Goal: Check status: Check status

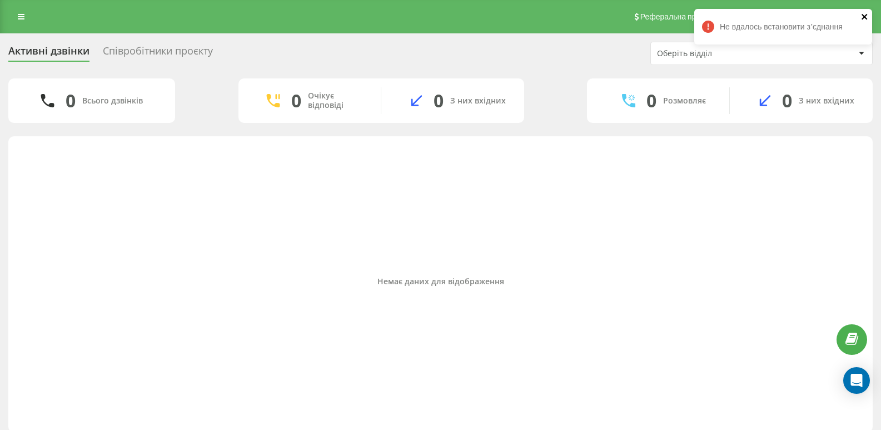
click at [865, 17] on icon "close" at bounding box center [865, 17] width 6 height 6
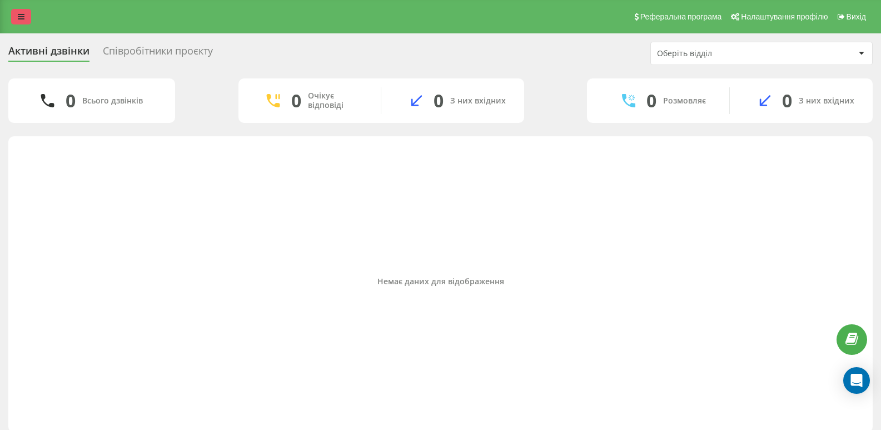
click at [19, 15] on icon at bounding box center [21, 17] width 7 height 8
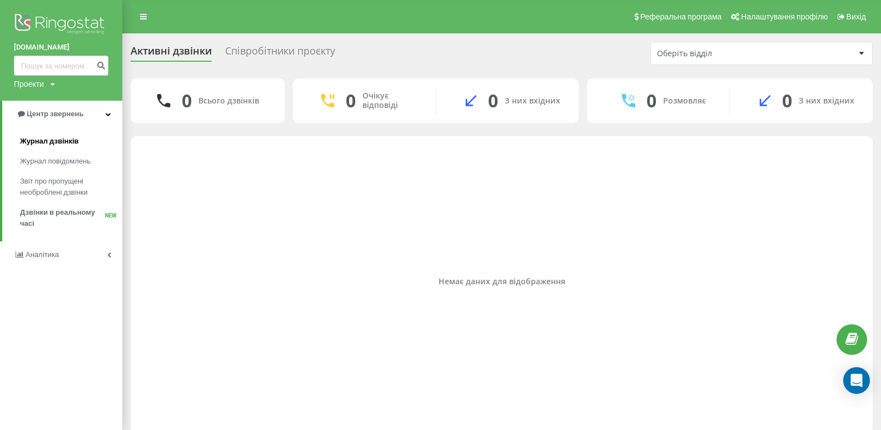
click at [49, 138] on span "Журнал дзвінків" at bounding box center [49, 141] width 59 height 11
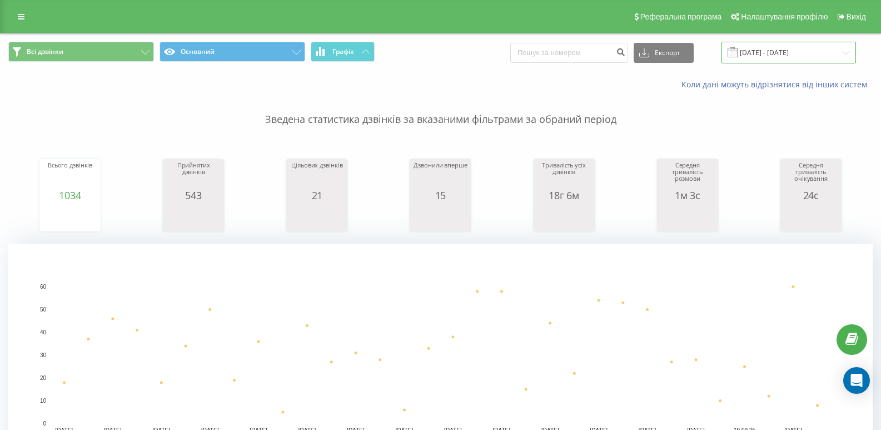
click at [818, 50] on input "[DATE] - [DATE]" at bounding box center [788, 53] width 135 height 22
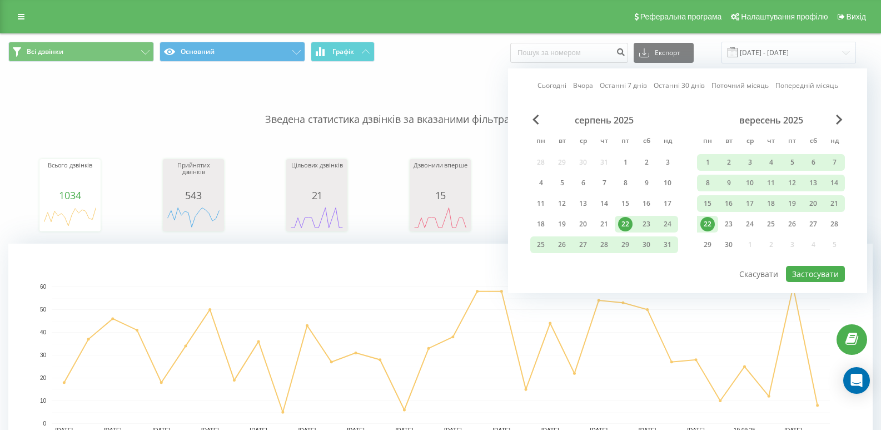
click at [709, 221] on div "22" at bounding box center [707, 224] width 14 height 14
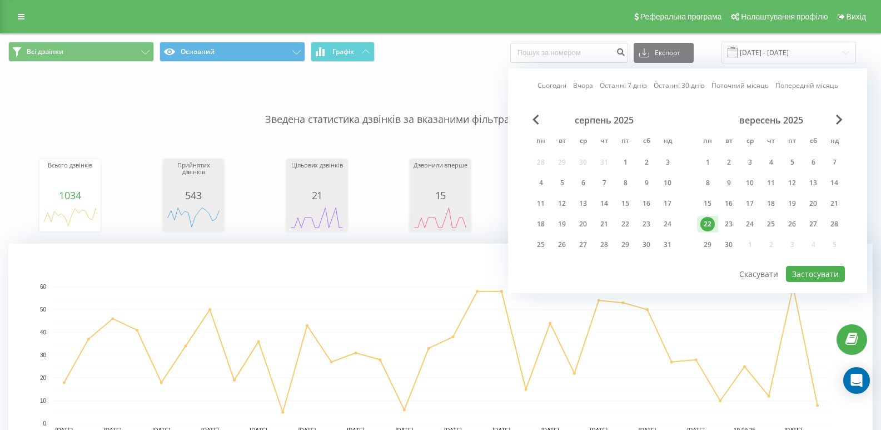
click at [709, 222] on div "22" at bounding box center [707, 224] width 14 height 14
click at [811, 275] on button "Застосувати" at bounding box center [815, 274] width 59 height 16
type input "[DATE] - [DATE]"
